Goal: Find specific page/section

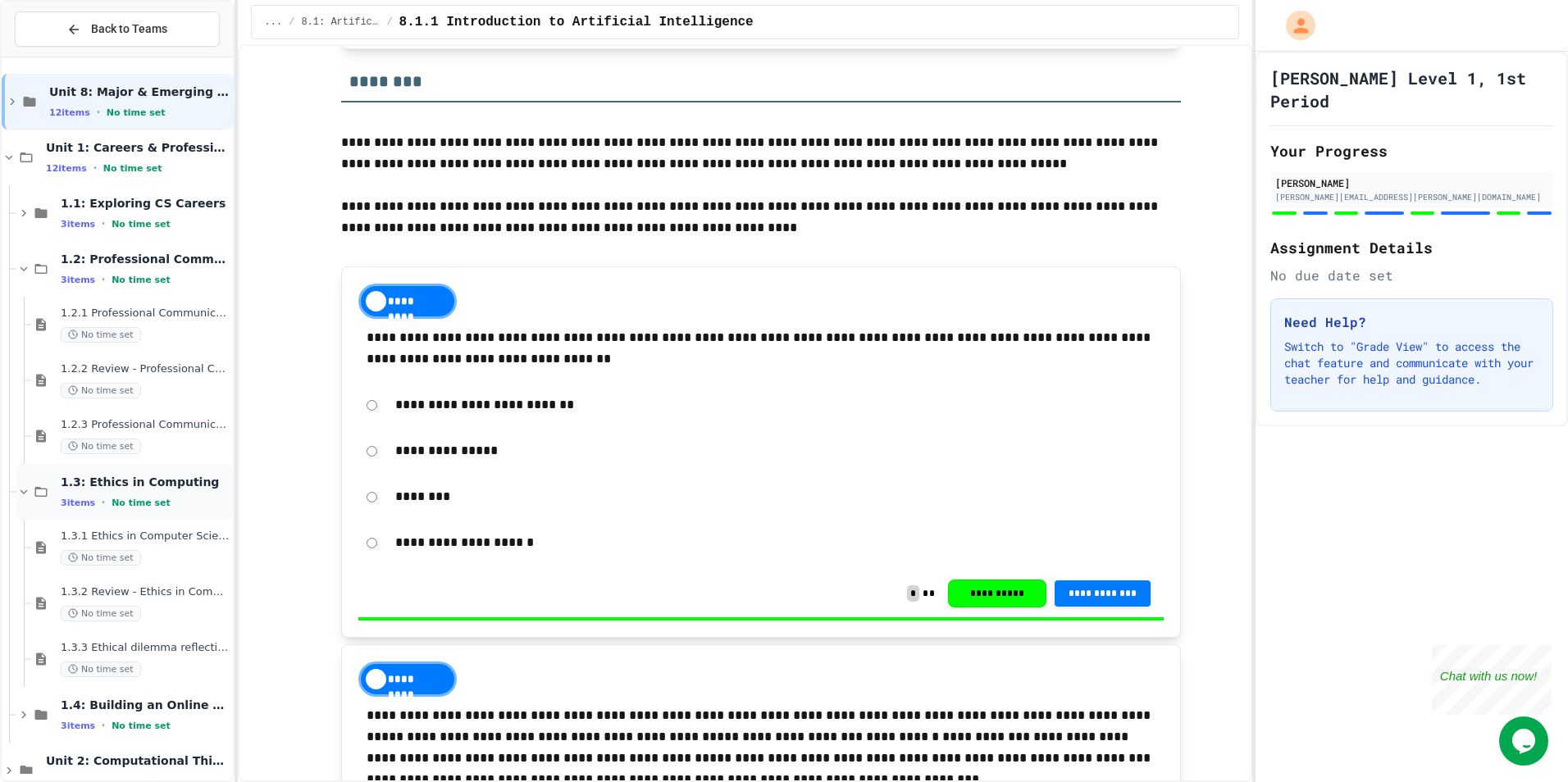
scroll to position [2788, 0]
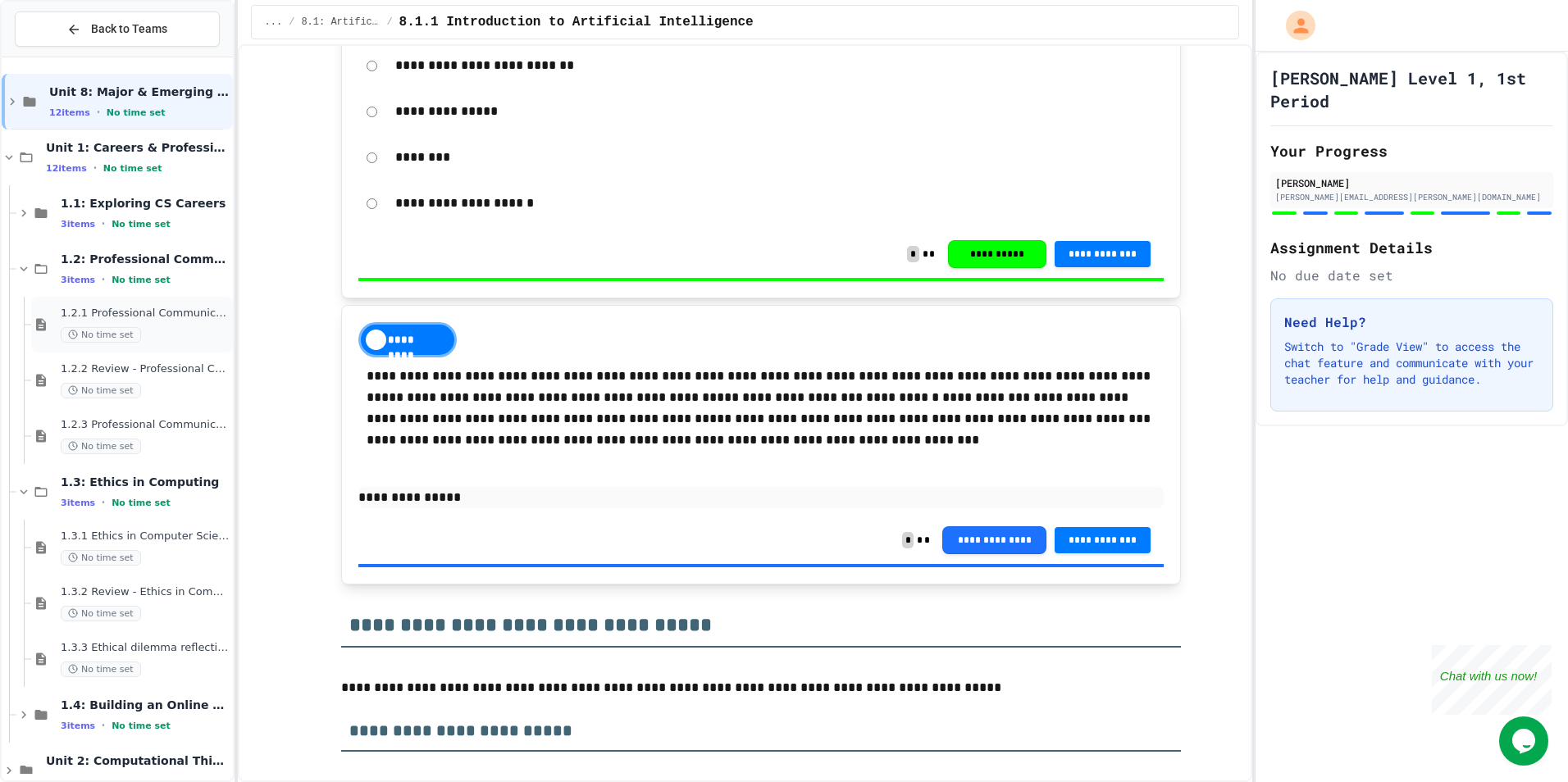
click at [165, 336] on div "No time set" at bounding box center [144, 334] width 169 height 16
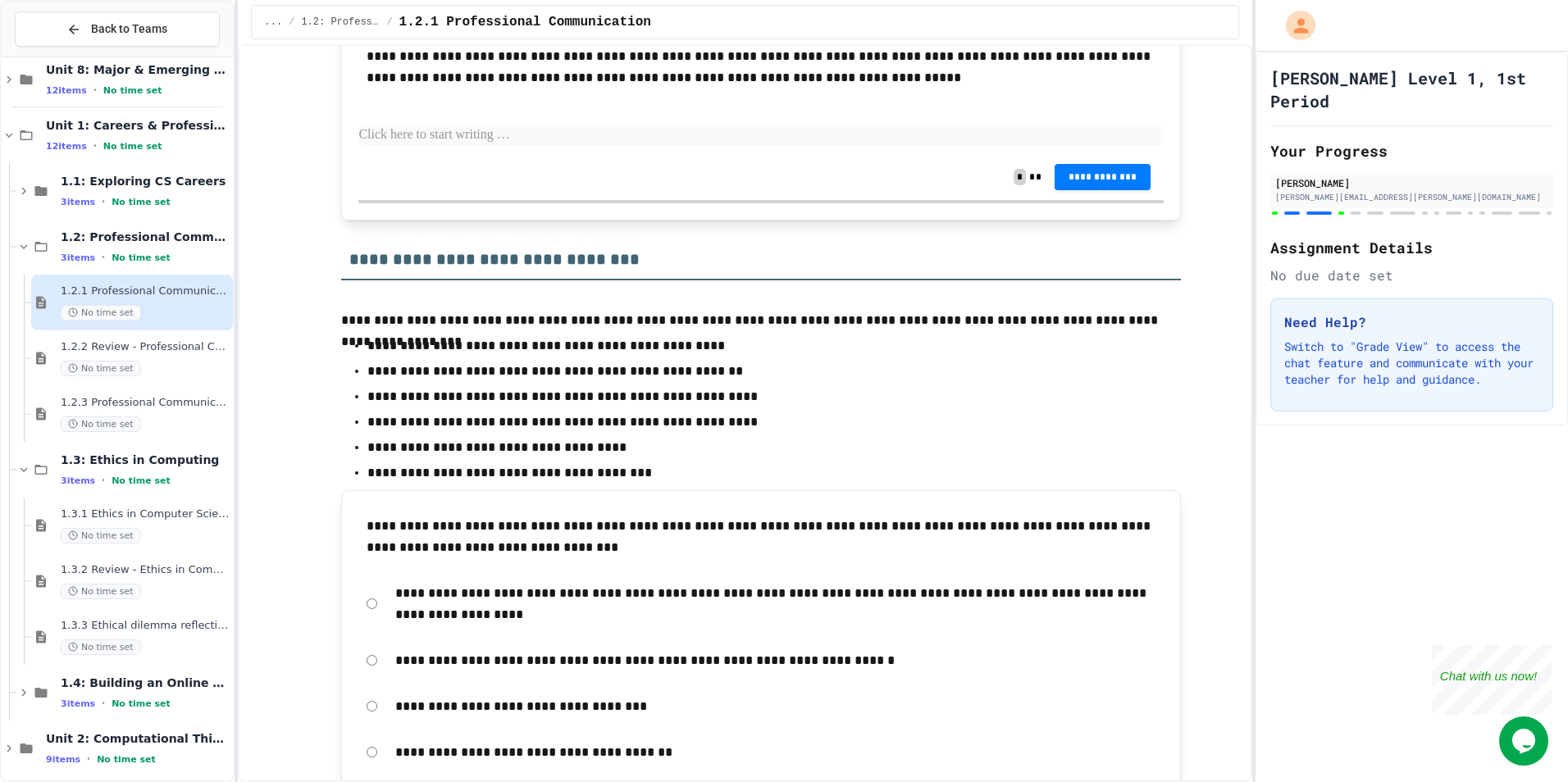
scroll to position [34, 0]
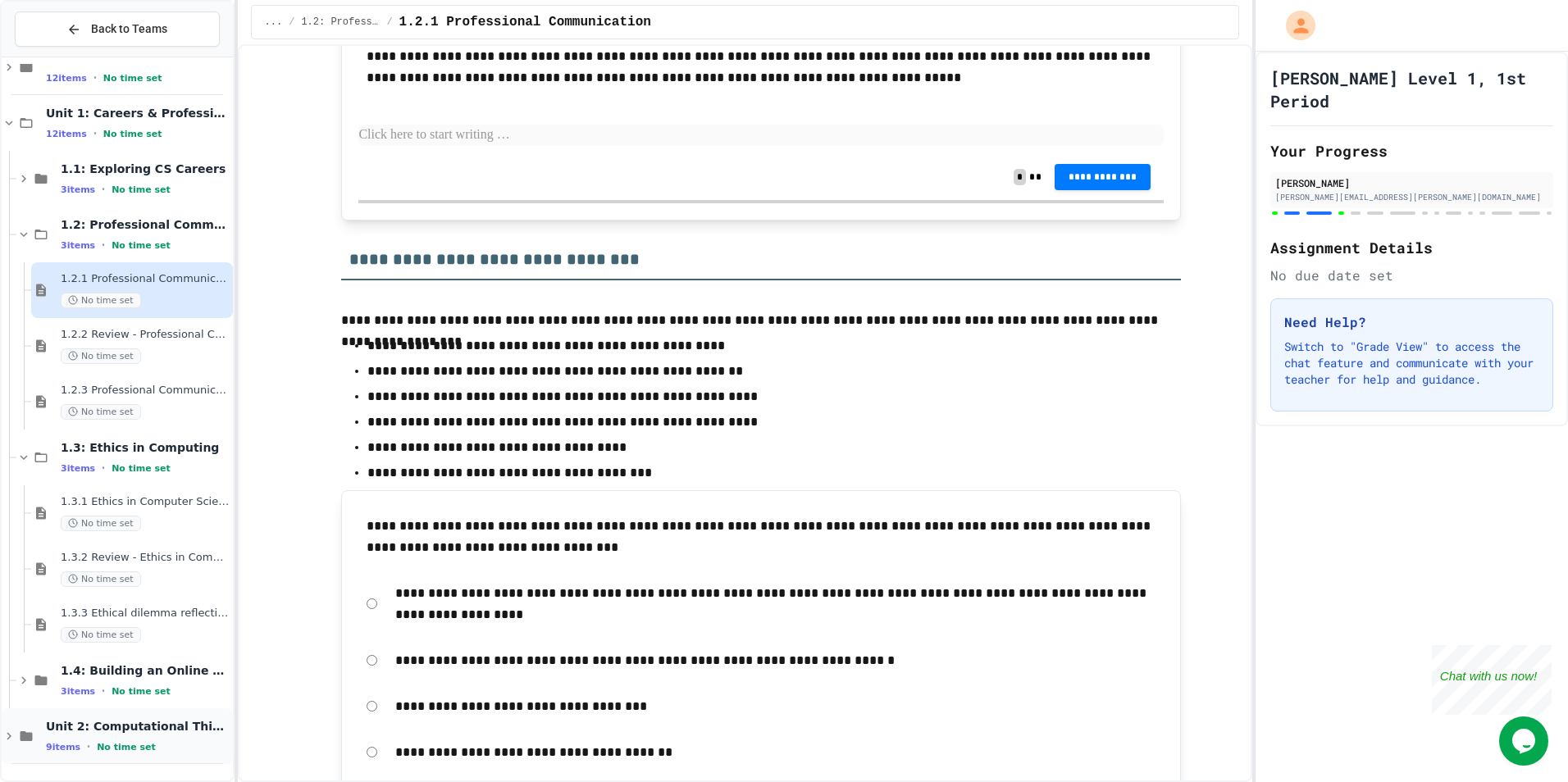
click at [107, 742] on span "No time set" at bounding box center [126, 747] width 59 height 10
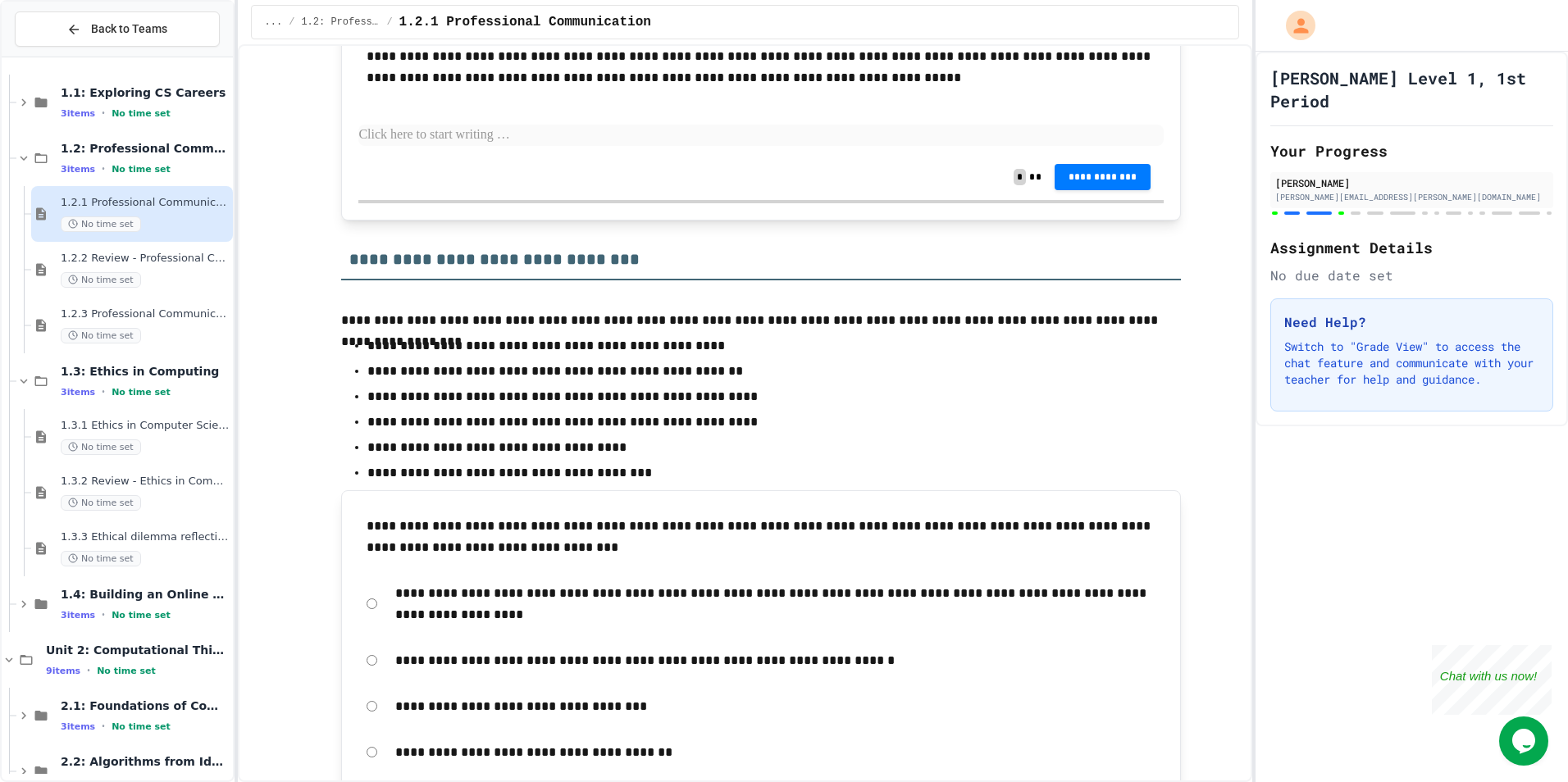
scroll to position [202, 0]
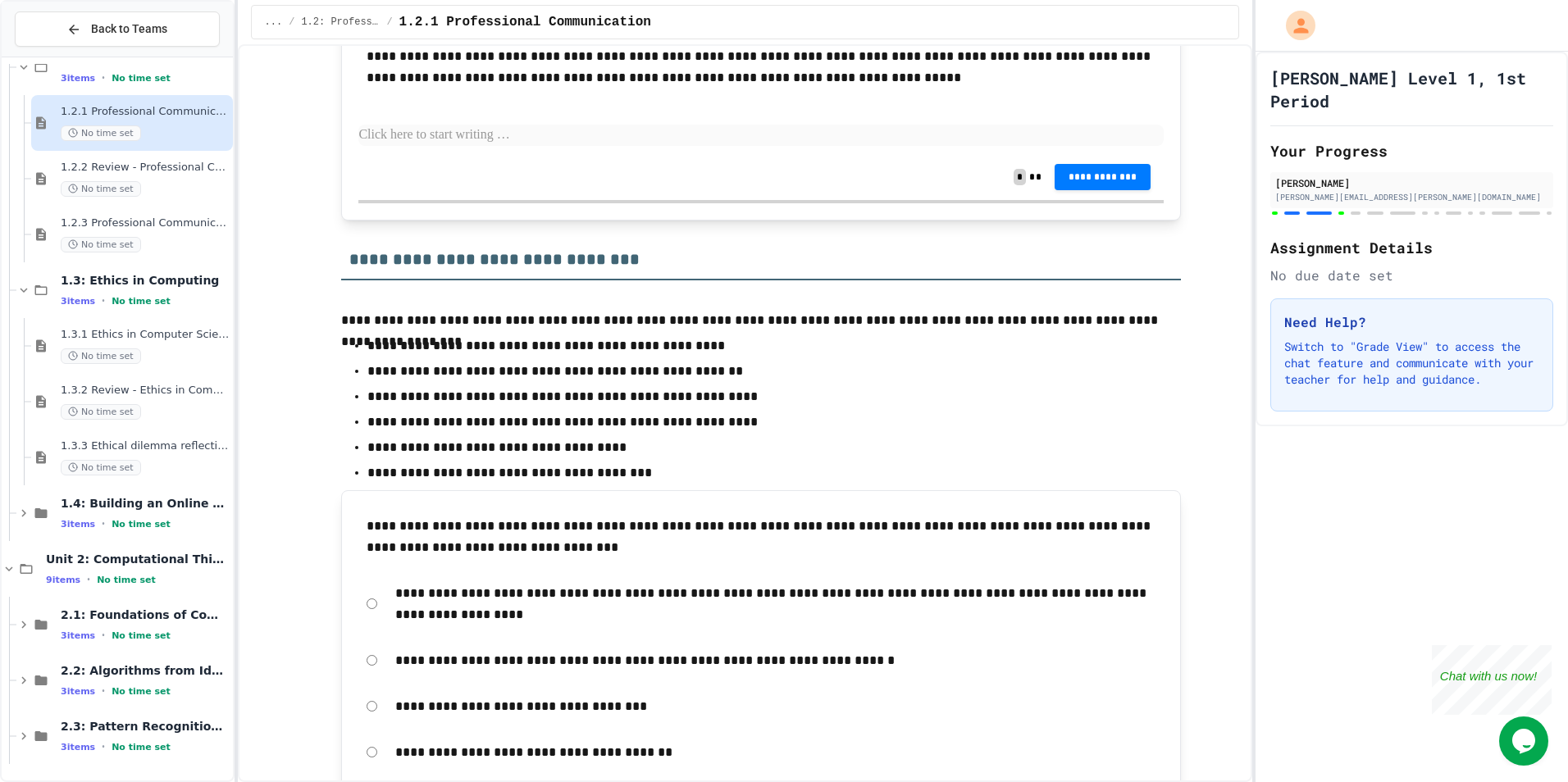
click at [34, 278] on div "1.3: Ethics in Computing 3 items • No time set" at bounding box center [125, 290] width 217 height 56
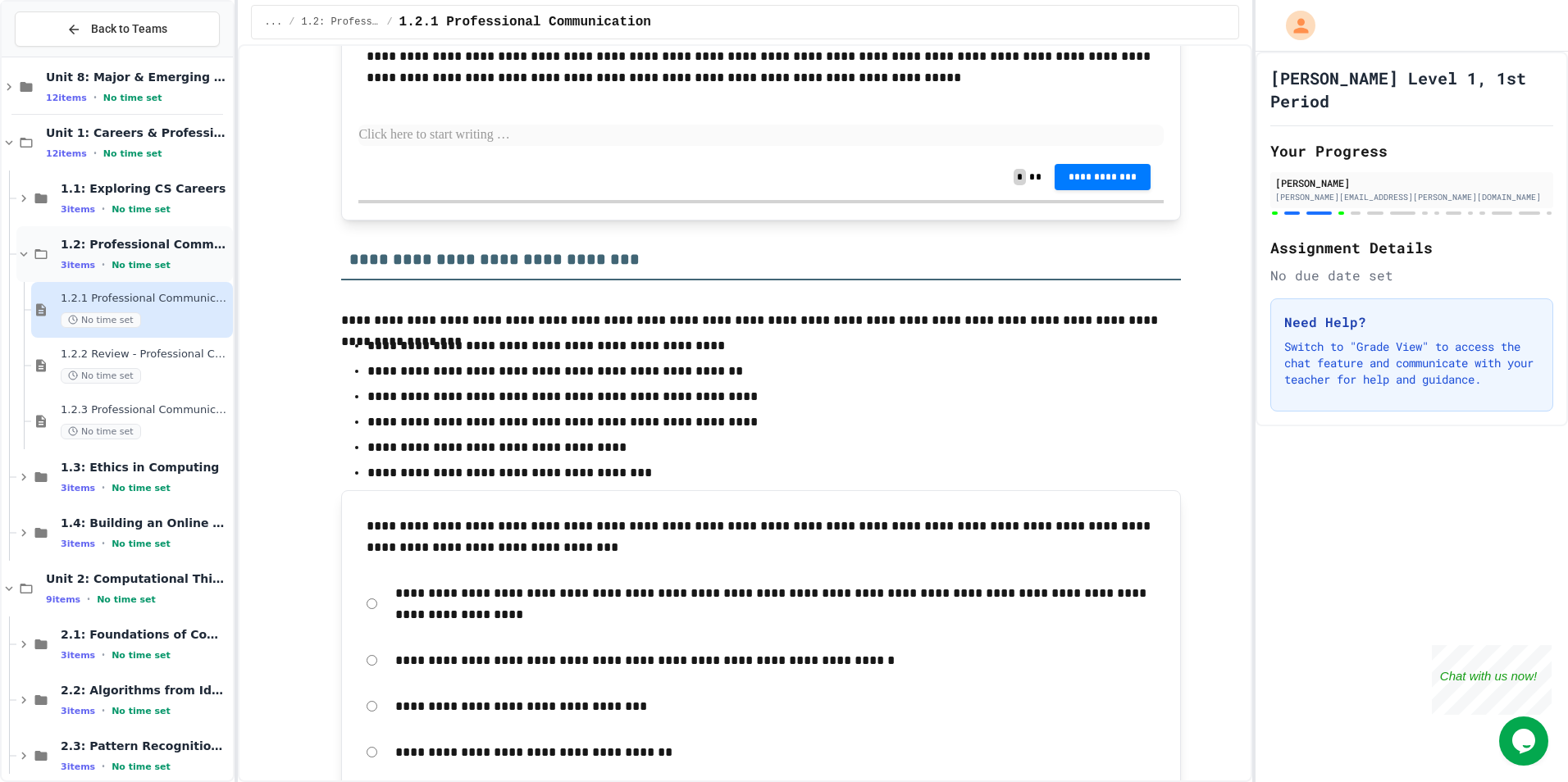
click at [63, 254] on div "1.2: Professional Communication 3 items • No time set" at bounding box center [144, 254] width 169 height 34
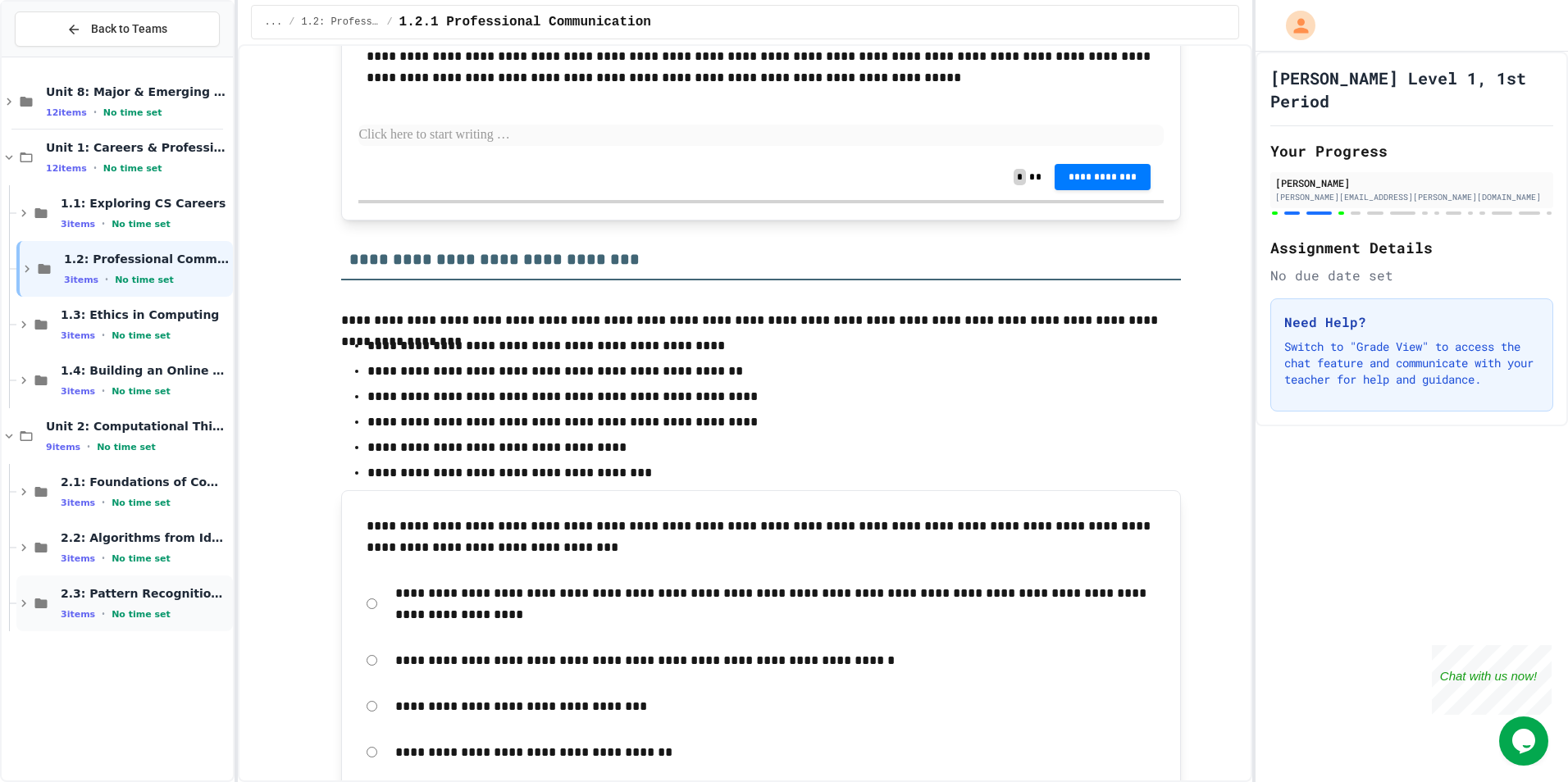
click at [158, 601] on div "2.3: Pattern Recognition & Decomposition 3 items • No time set" at bounding box center [144, 603] width 169 height 34
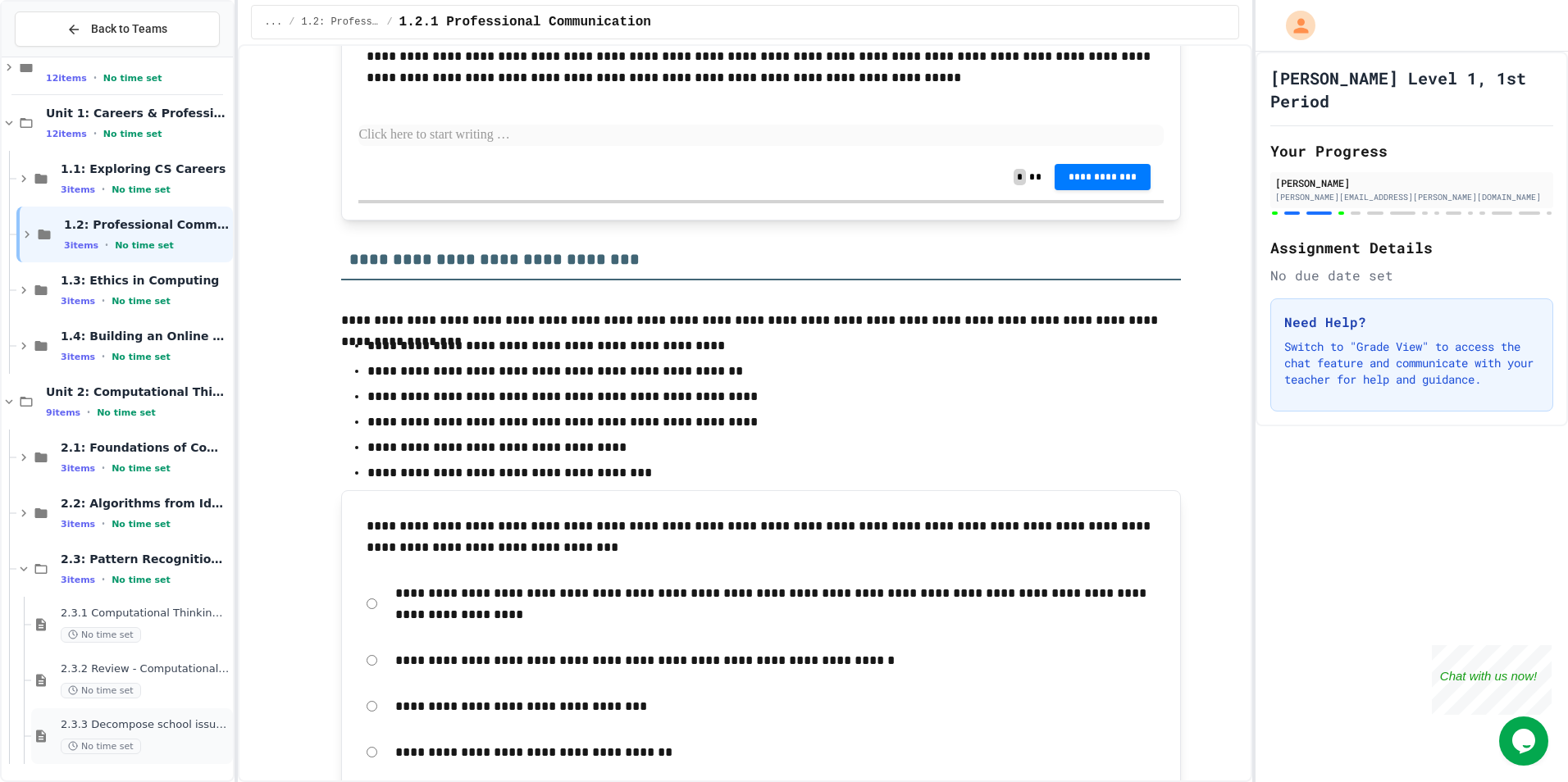
click at [150, 729] on span "2.3.3 Decompose school issue using CT" at bounding box center [144, 725] width 169 height 14
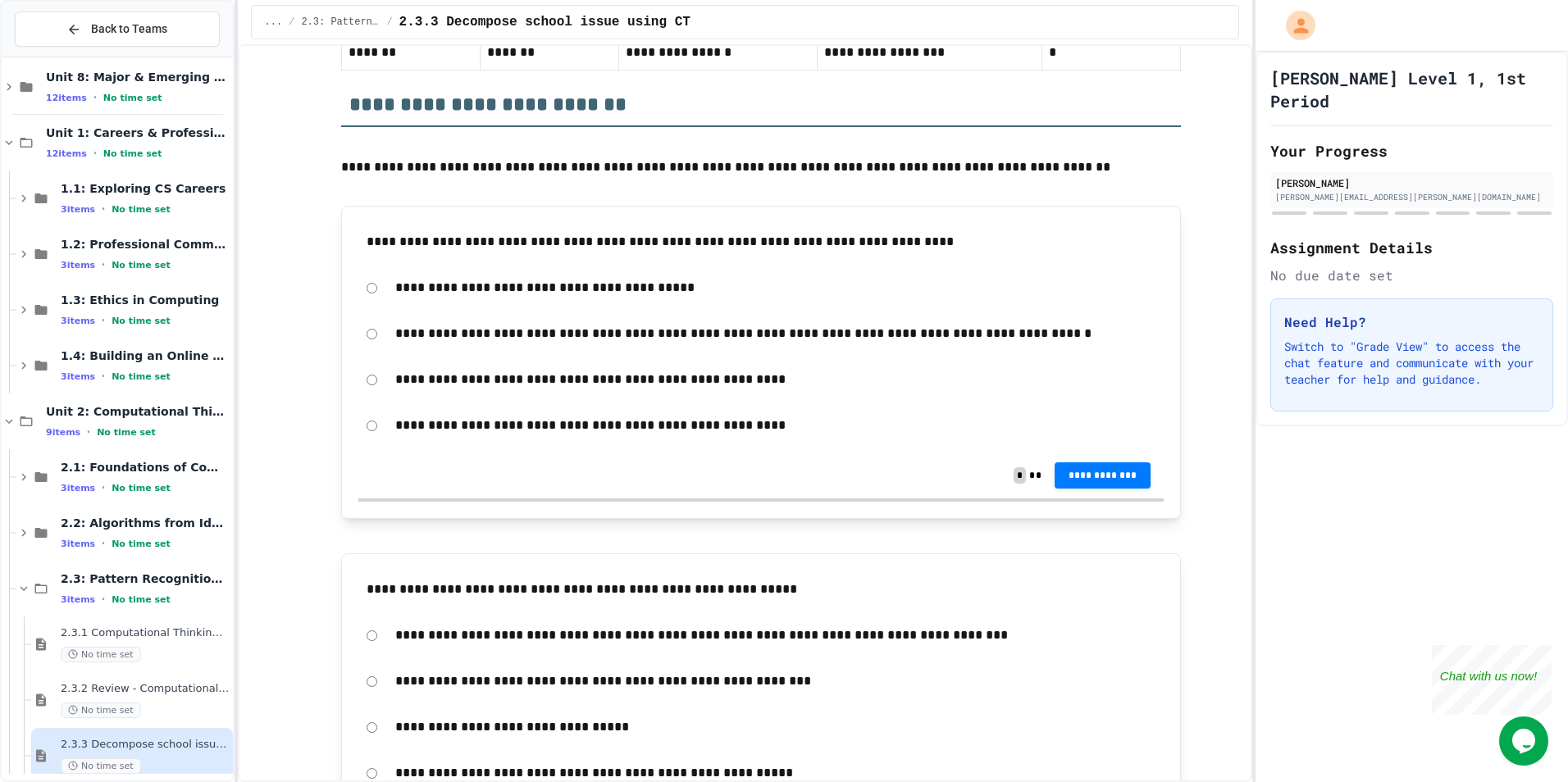
scroll to position [1094, 0]
